Goal: Book appointment/travel/reservation

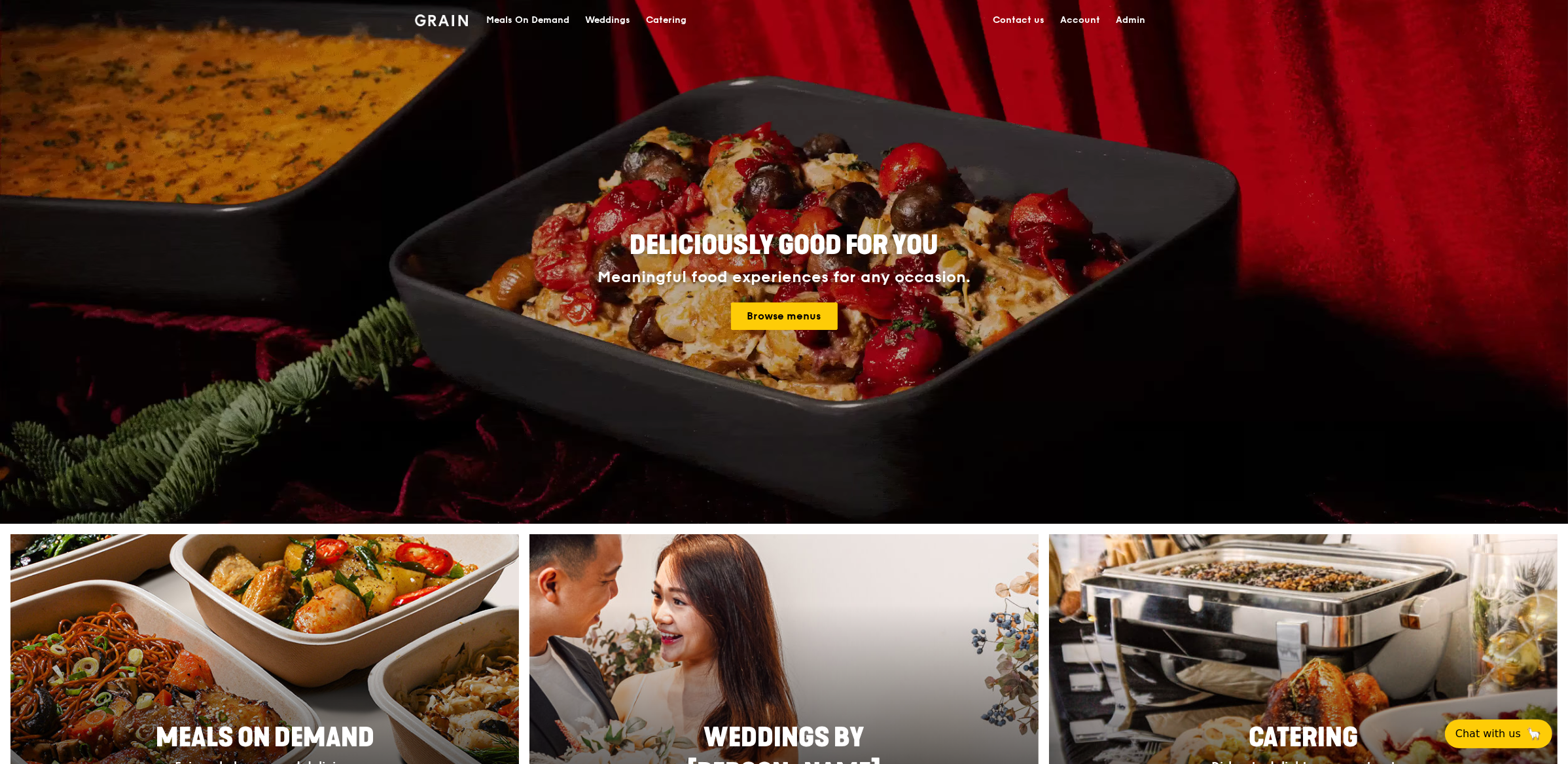
click at [501, 36] on div "Meals On Demand" at bounding box center [528, 20] width 83 height 39
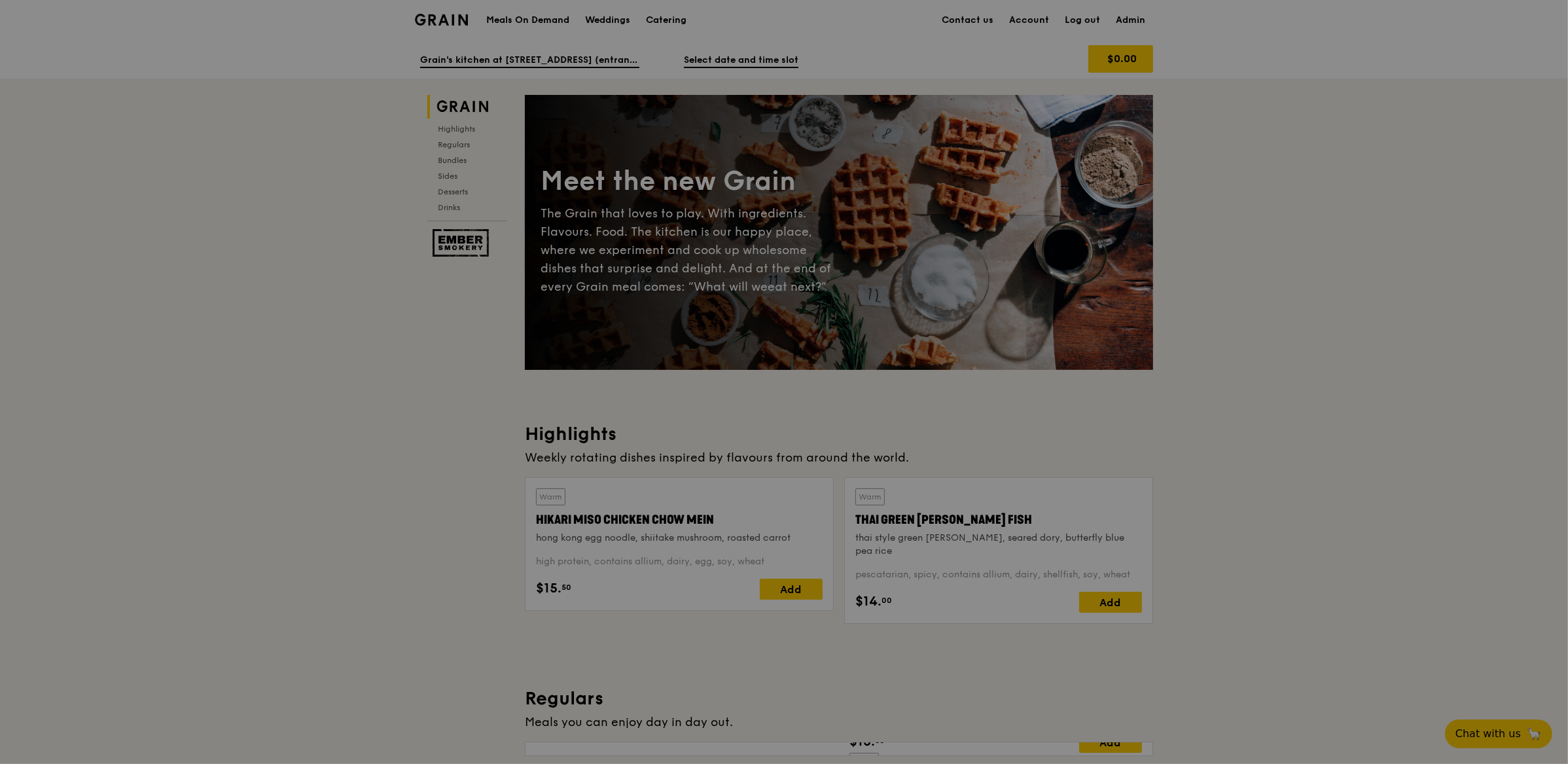
click at [525, 10] on div at bounding box center [784, 382] width 1568 height 764
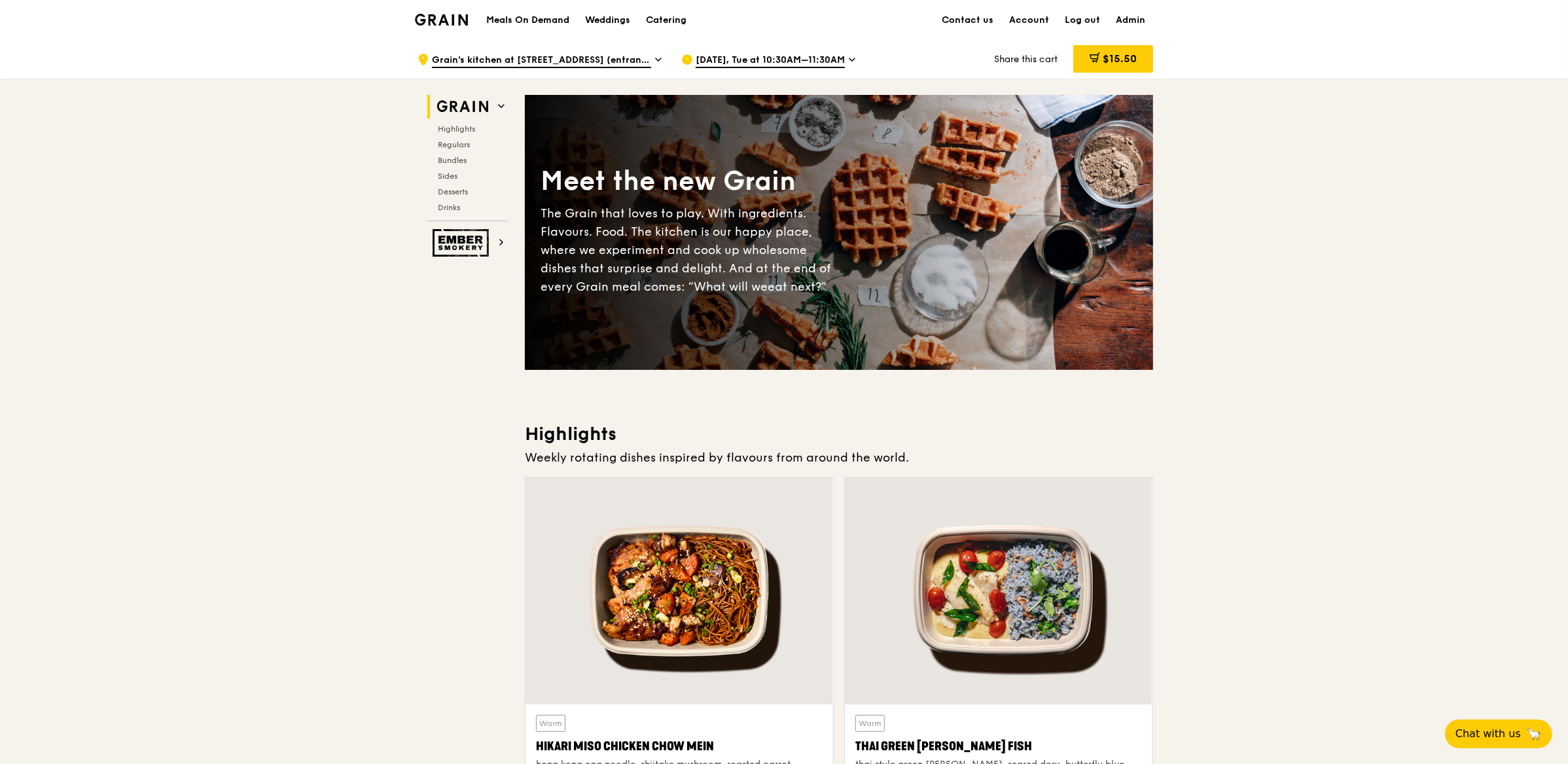
click at [741, 60] on span "[DATE], Tue at 10:30AM–11:30AM" at bounding box center [770, 61] width 149 height 14
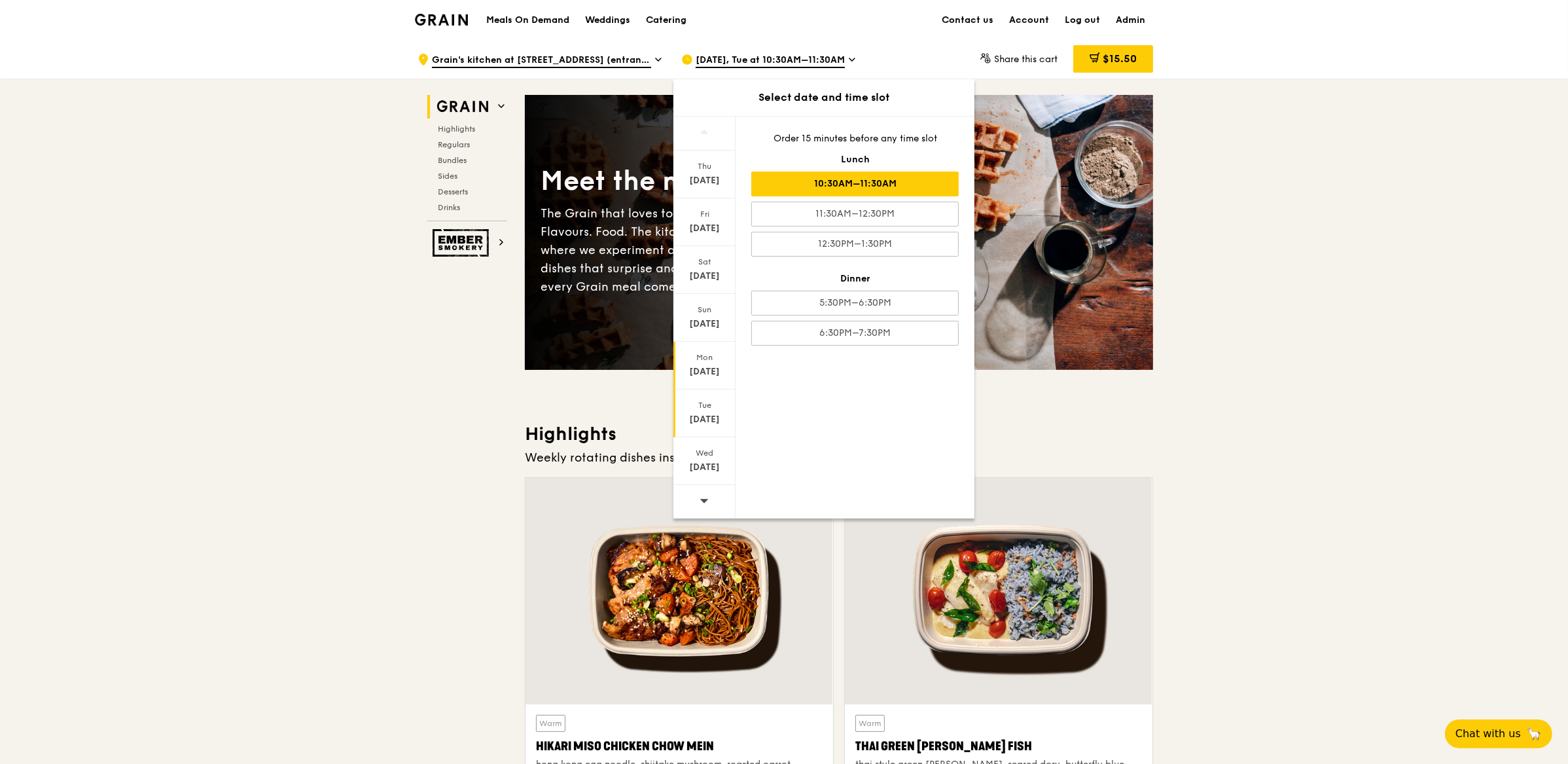
click at [713, 365] on div "[DATE]" at bounding box center [704, 372] width 58 height 13
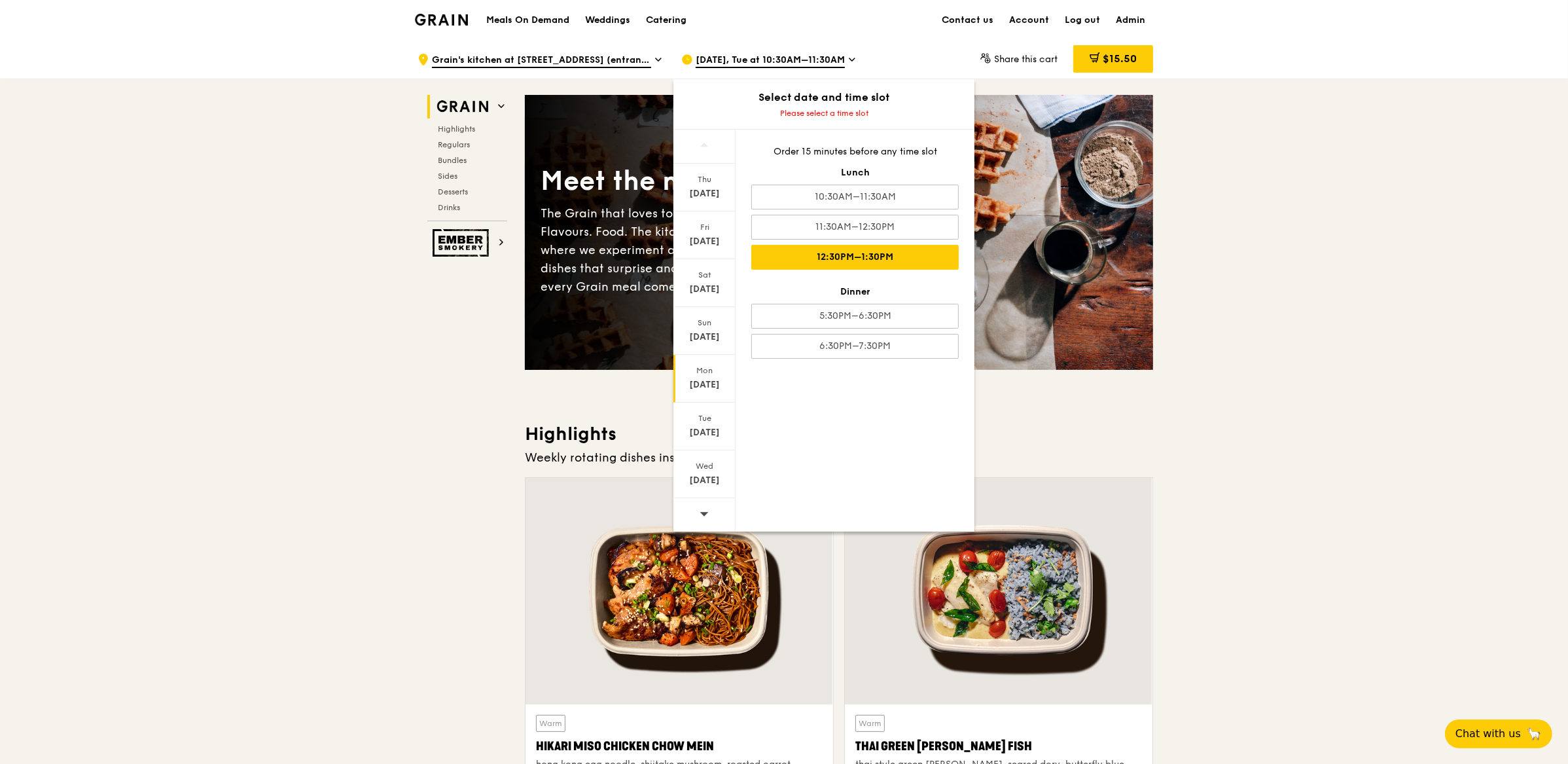
click at [872, 262] on div "12:30PM–1:30PM" at bounding box center [855, 257] width 207 height 25
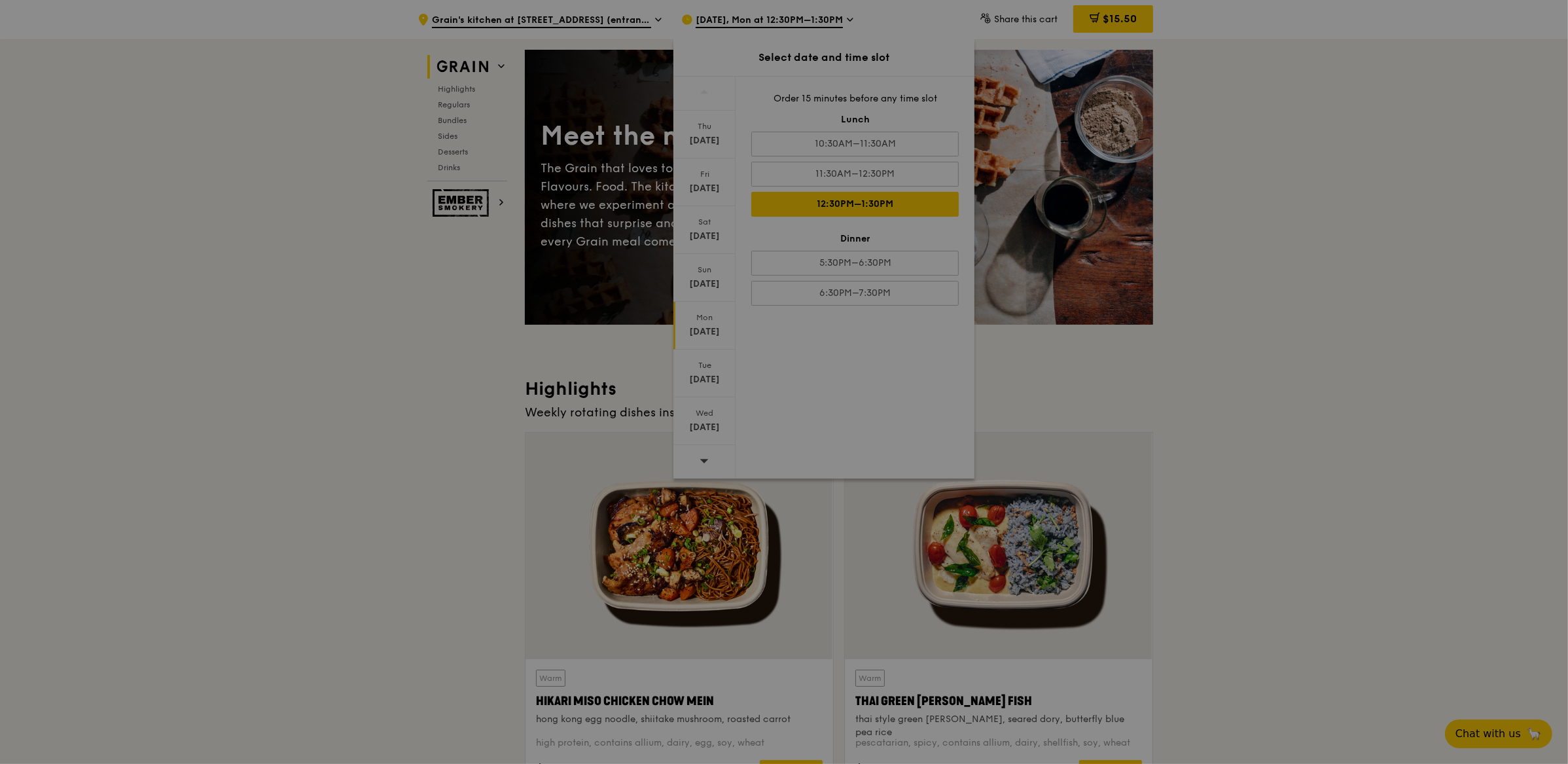
scroll to position [207, 0]
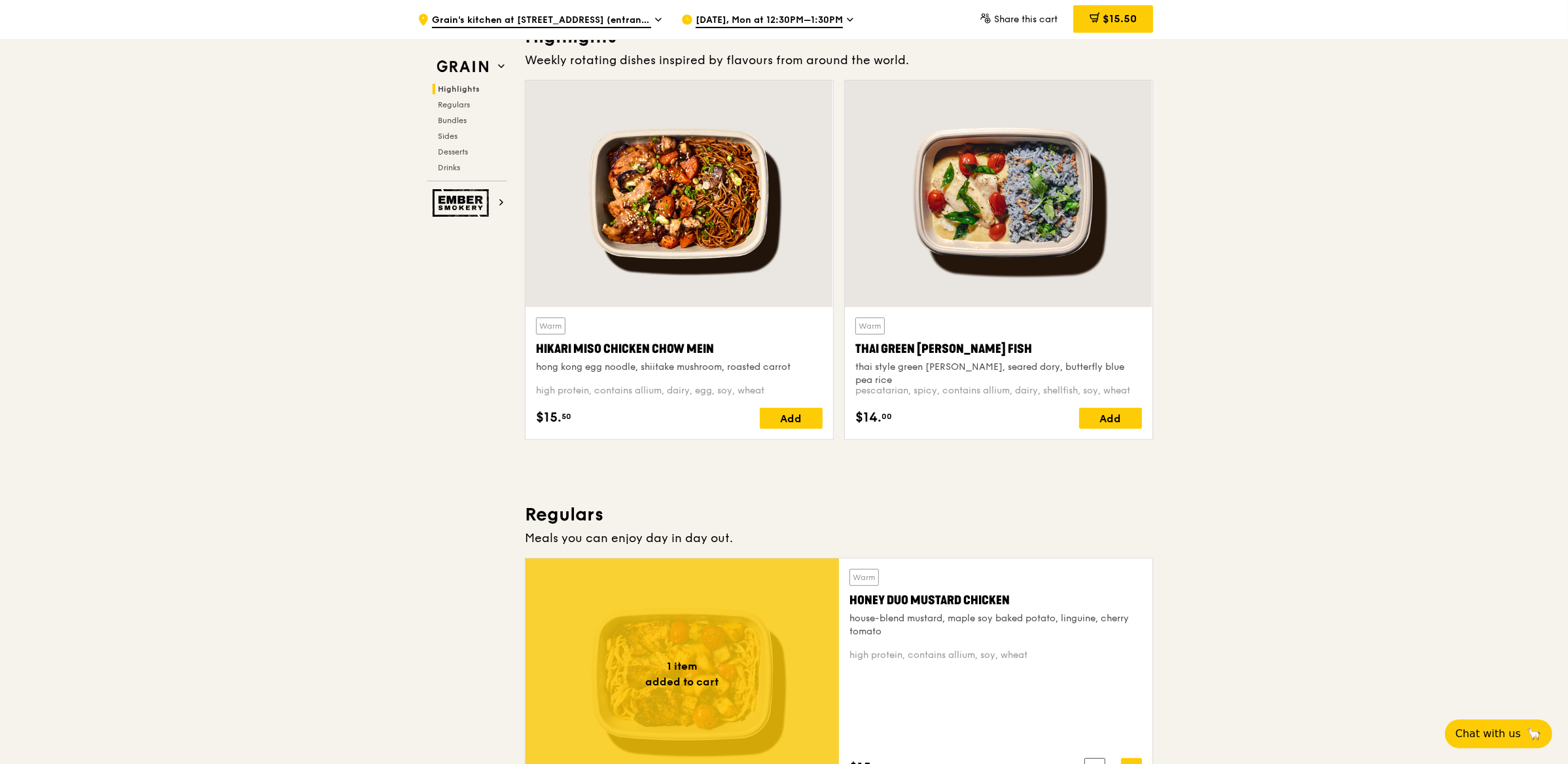
scroll to position [396, 0]
